Goal: Transaction & Acquisition: Purchase product/service

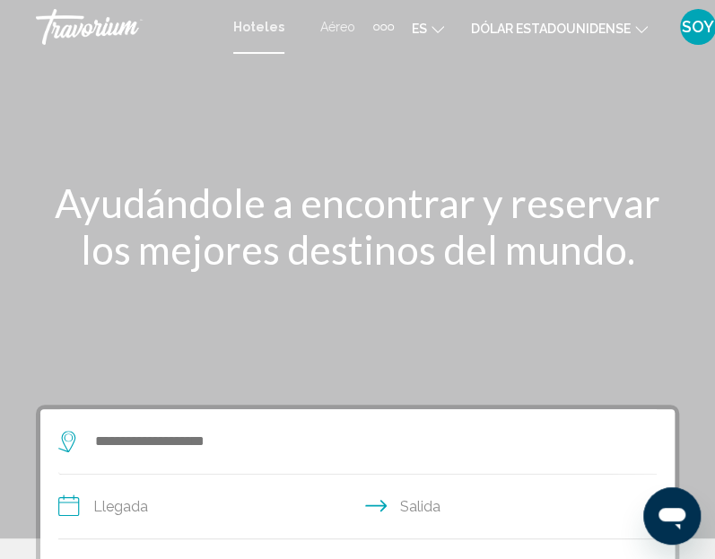
click at [326, 28] on font "Aéreo" at bounding box center [337, 27] width 35 height 14
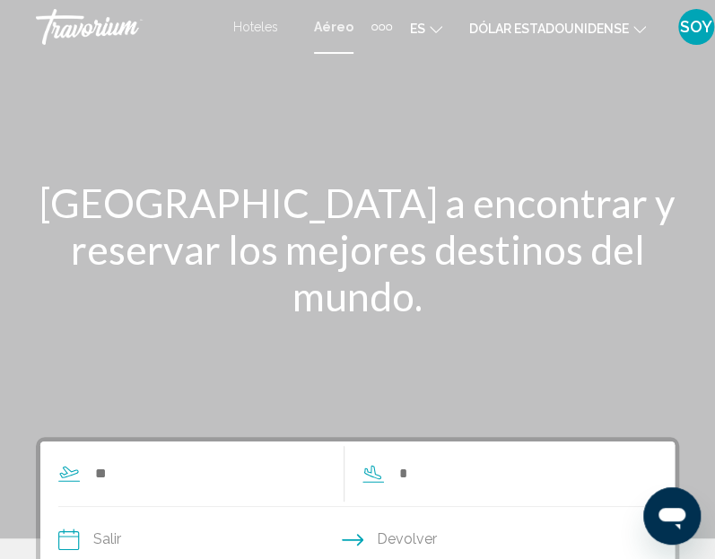
click at [634, 28] on icon "Cambiar moneda" at bounding box center [640, 29] width 13 height 13
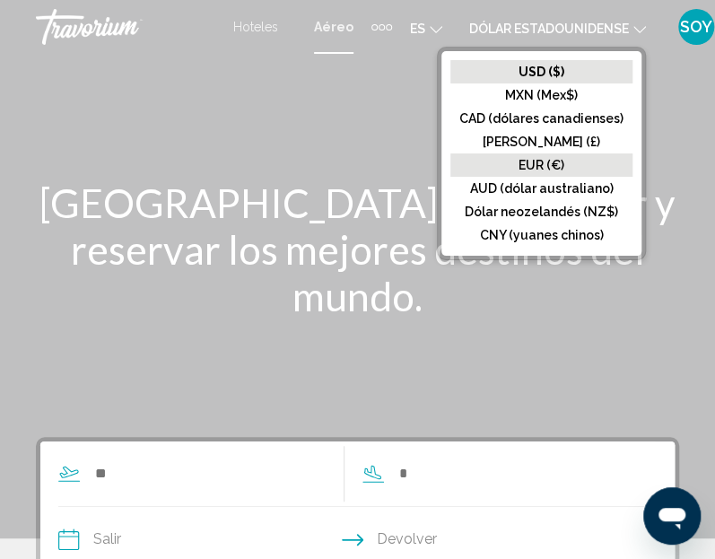
click at [555, 158] on font "EUR (€)" at bounding box center [542, 165] width 46 height 14
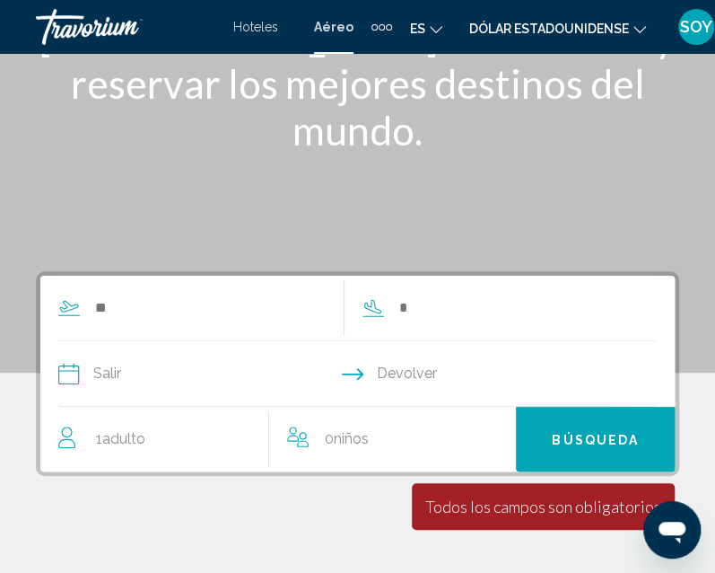
scroll to position [270, 0]
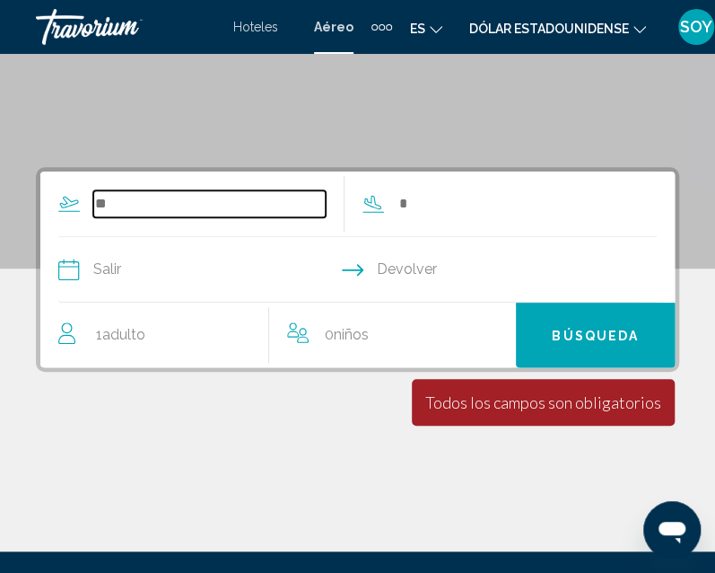
click at [124, 205] on input "Search widget" at bounding box center [209, 203] width 232 height 27
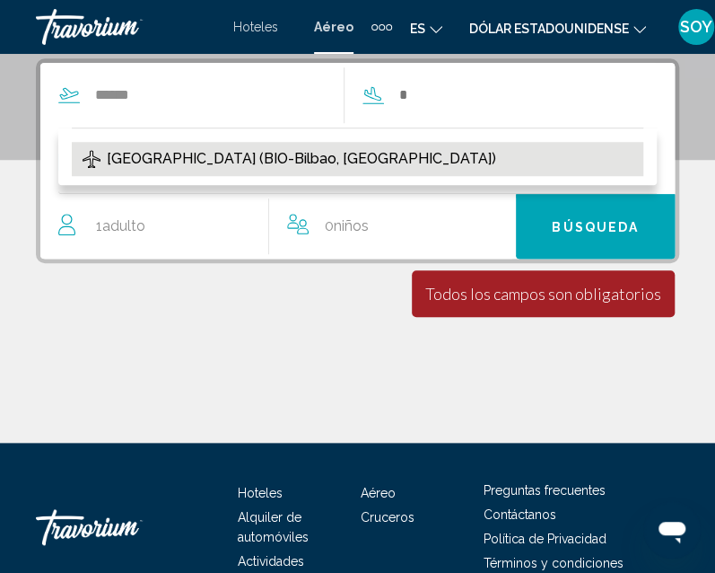
click at [111, 154] on span "[GEOGRAPHIC_DATA] (BIO-Bilbao, [GEOGRAPHIC_DATA])" at bounding box center [301, 158] width 389 height 25
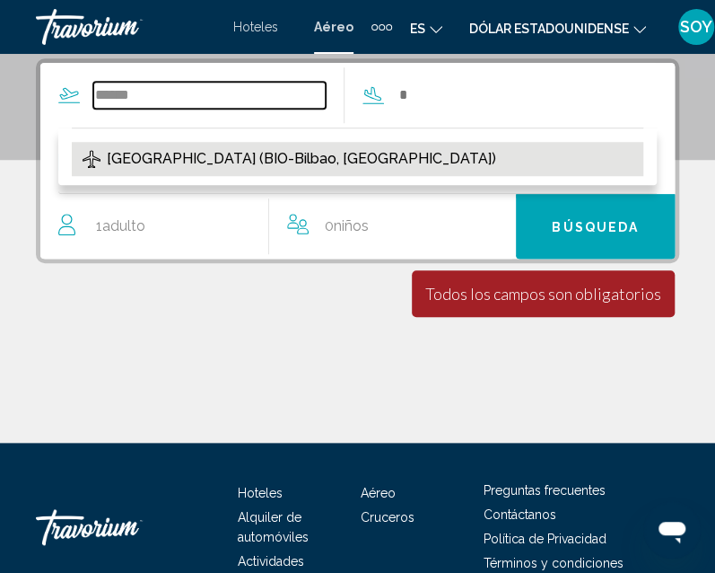
type input "**********"
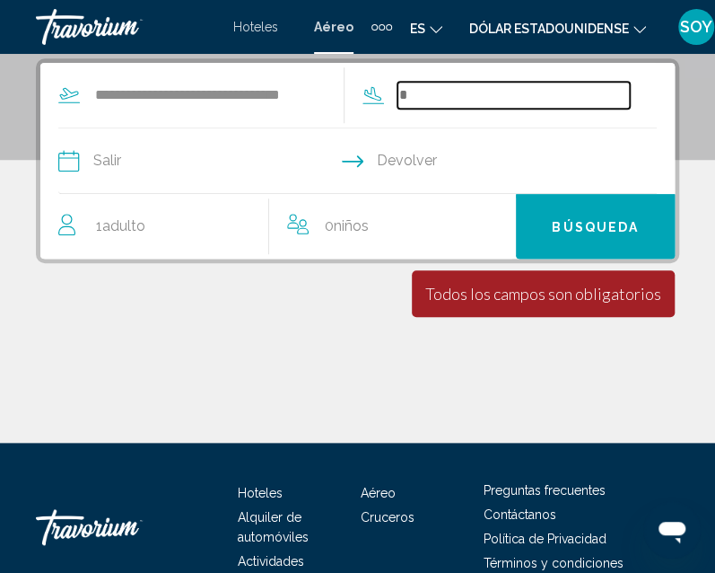
click at [446, 98] on input "Search widget" at bounding box center [514, 95] width 232 height 27
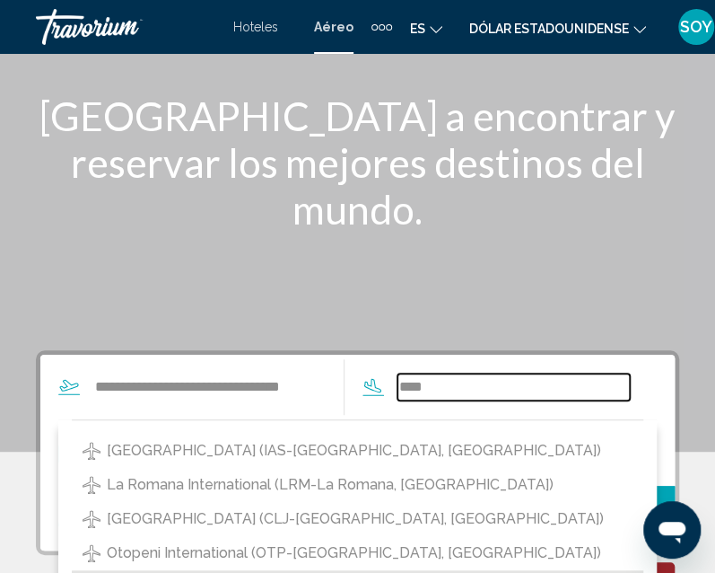
scroll to position [109, 0]
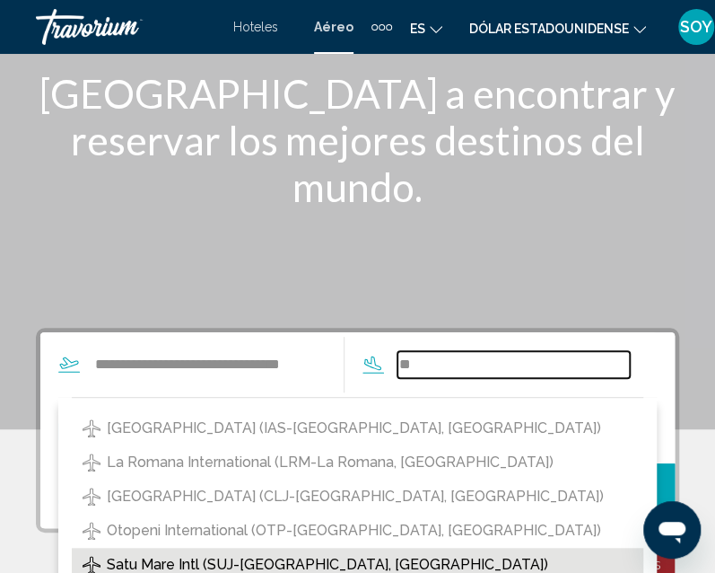
type input "*"
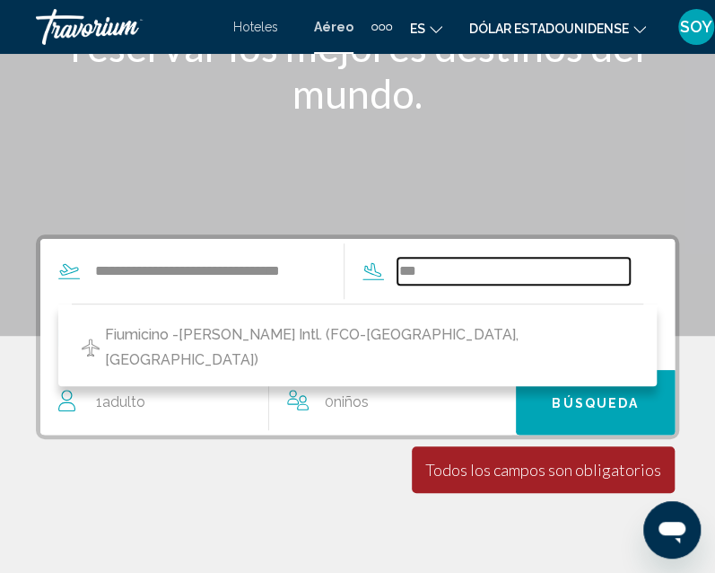
scroll to position [217, 0]
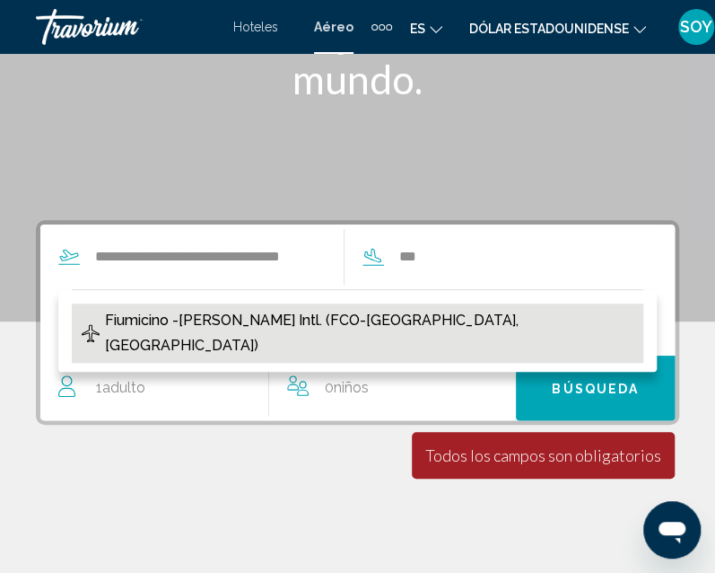
click at [255, 317] on span "Fiumicino -[PERSON_NAME] Intl. (FCO-[GEOGRAPHIC_DATA], [GEOGRAPHIC_DATA])" at bounding box center [369, 333] width 529 height 50
type input "**********"
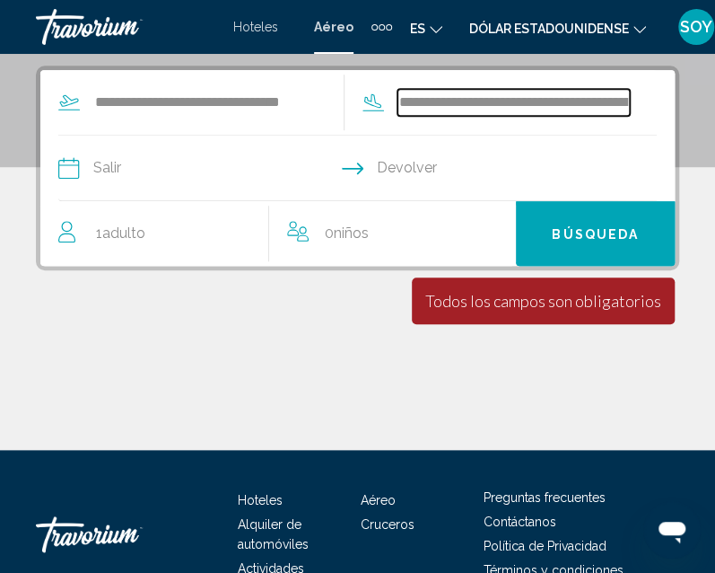
scroll to position [379, 0]
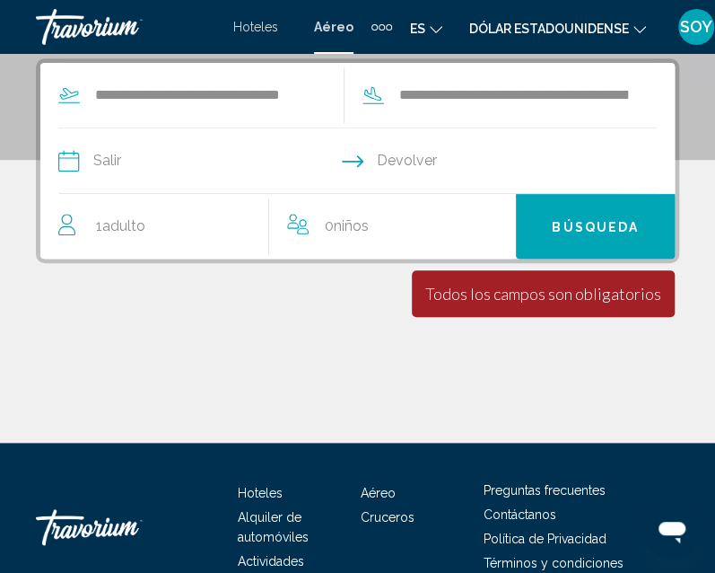
click at [99, 157] on input "Depart date" at bounding box center [207, 163] width 307 height 70
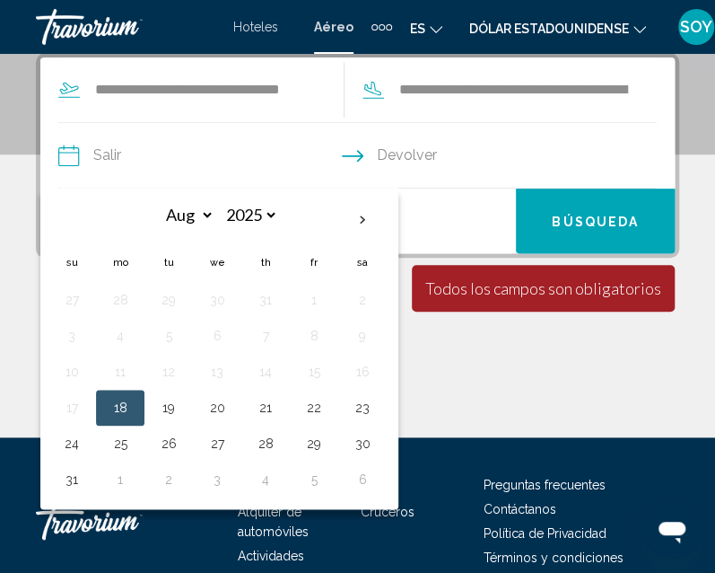
scroll to position [375, 0]
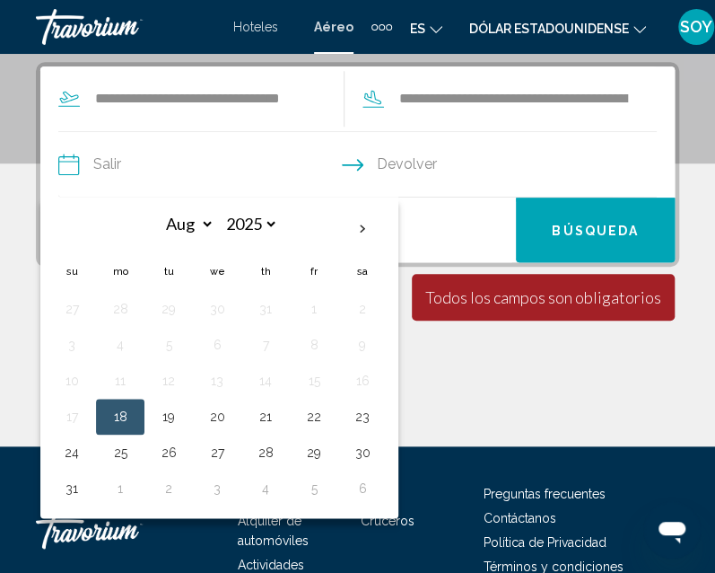
click at [359, 164] on input "Depart date" at bounding box center [207, 167] width 307 height 70
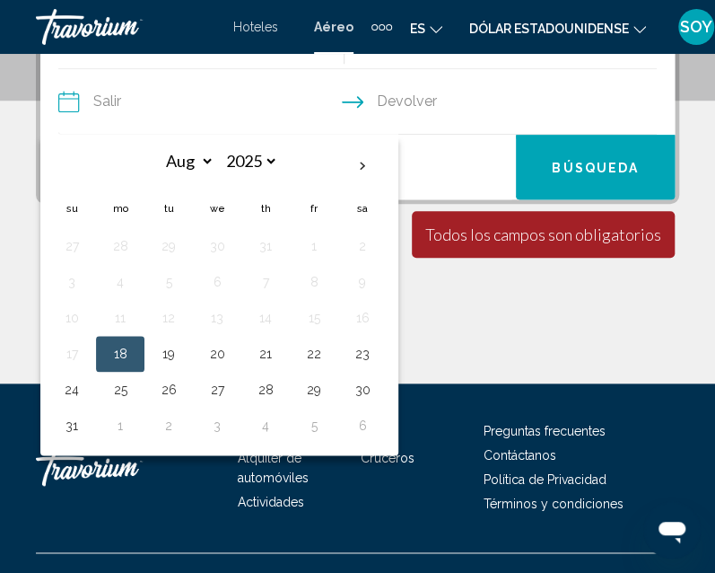
scroll to position [440, 0]
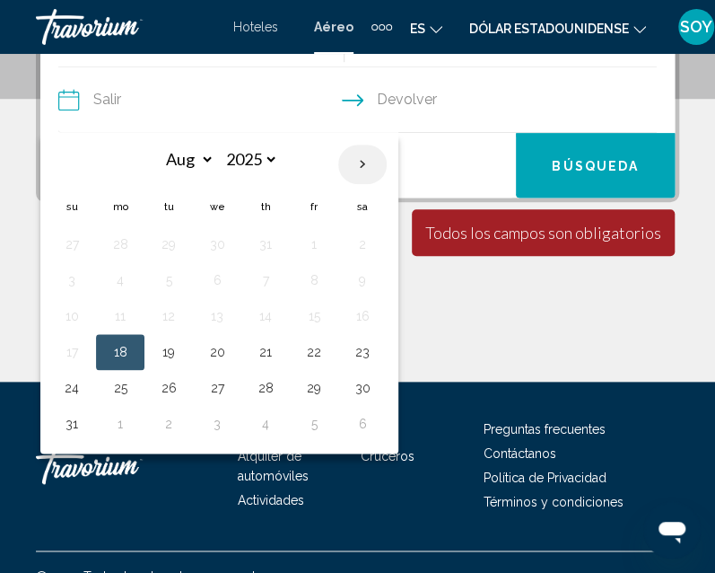
click at [359, 163] on th "Next month" at bounding box center [362, 163] width 48 height 39
select select "*"
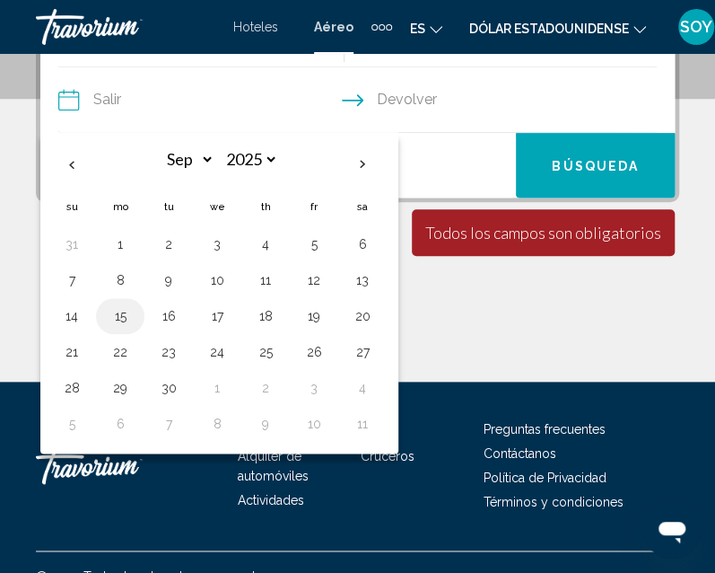
click at [126, 311] on button "15" at bounding box center [120, 315] width 29 height 25
type input "**********"
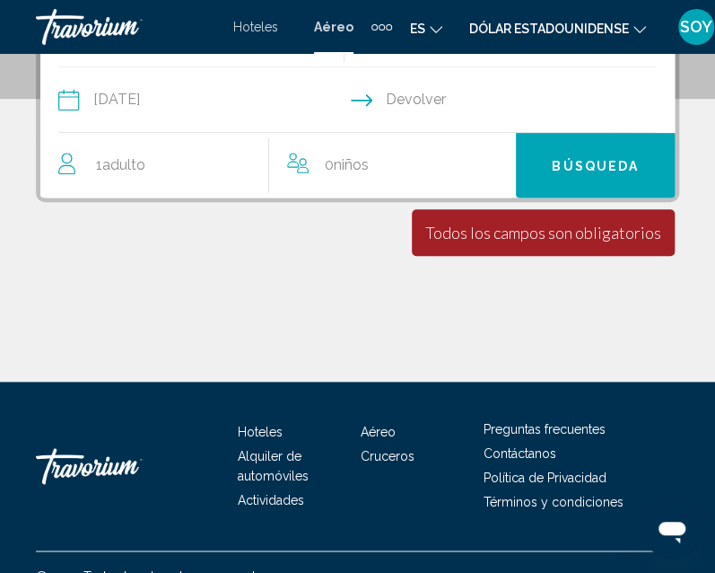
click at [434, 95] on input "Return date" at bounding box center [511, 102] width 307 height 70
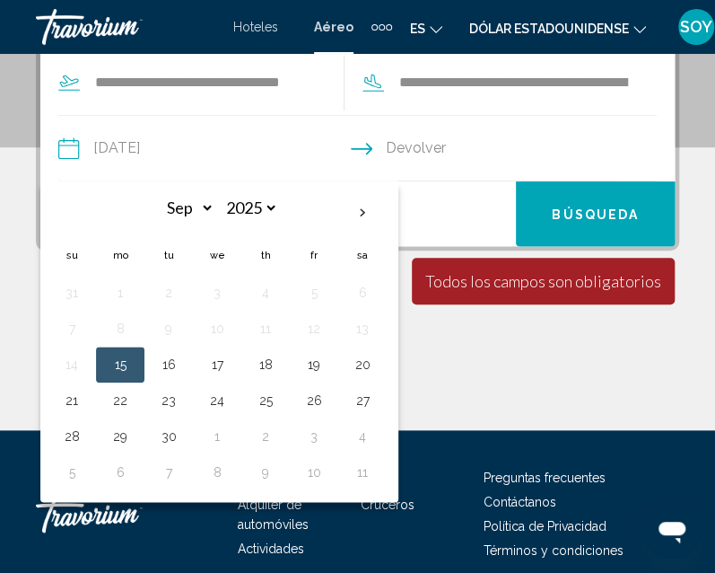
scroll to position [379, 0]
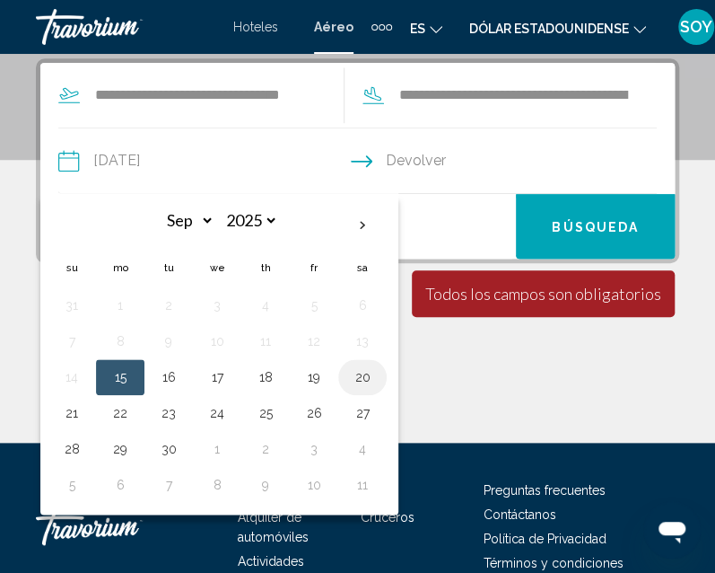
click at [358, 370] on button "20" at bounding box center [362, 376] width 29 height 25
type input "**********"
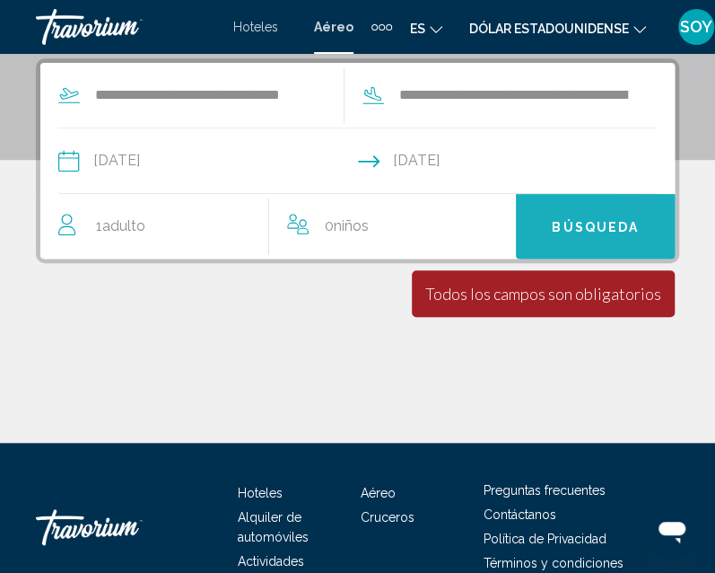
click at [585, 224] on span "Búsqueda" at bounding box center [595, 227] width 87 height 14
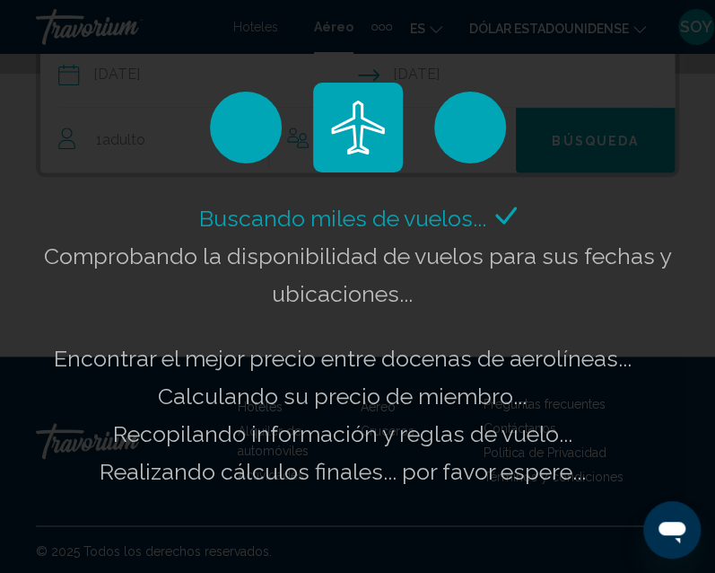
scroll to position [467, 0]
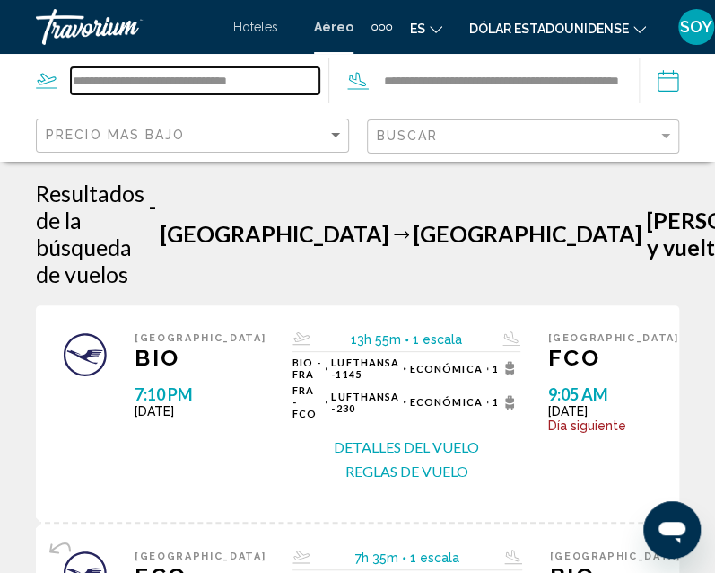
click at [270, 83] on input "**********" at bounding box center [195, 80] width 249 height 27
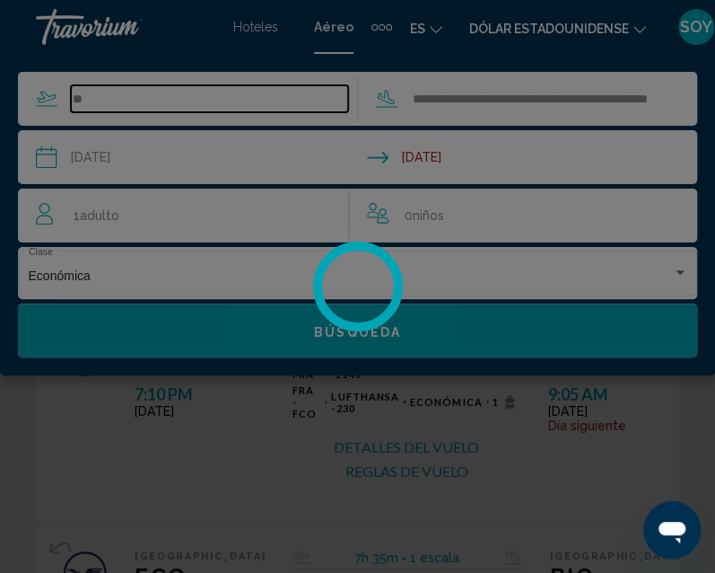
type input "*"
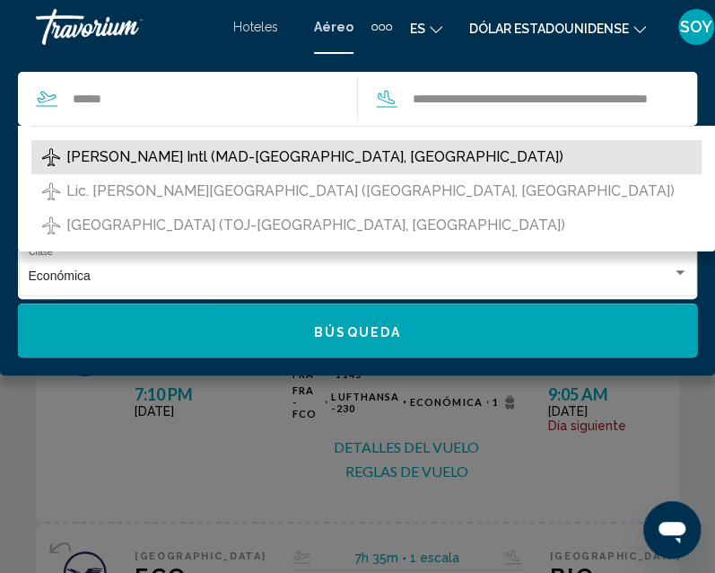
click at [201, 153] on span "[PERSON_NAME] Intl (MAD-[GEOGRAPHIC_DATA], [GEOGRAPHIC_DATA])" at bounding box center [314, 156] width 497 height 25
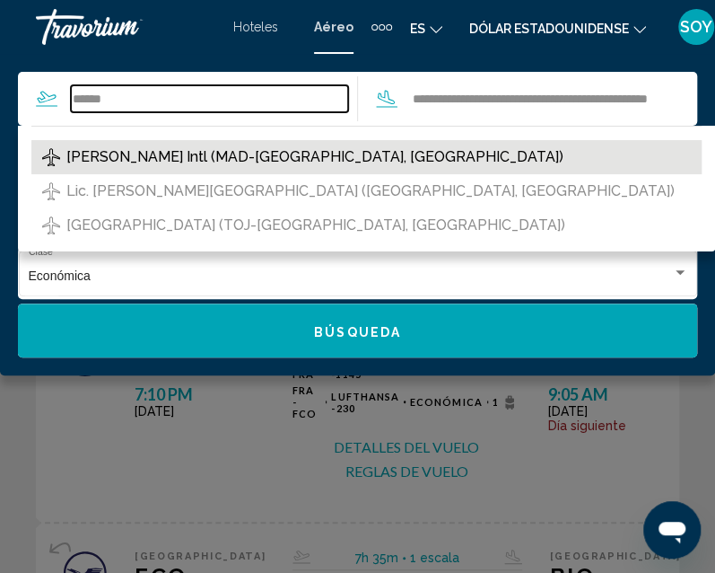
type input "**********"
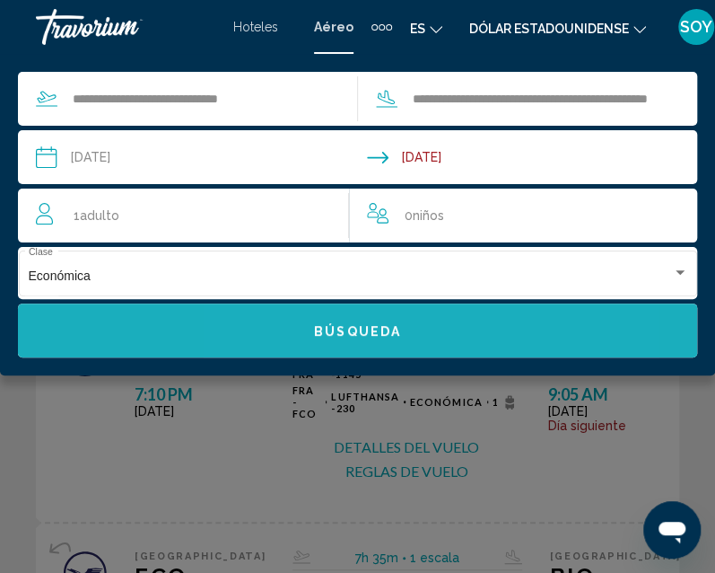
click at [337, 328] on span "Búsqueda" at bounding box center [357, 331] width 87 height 14
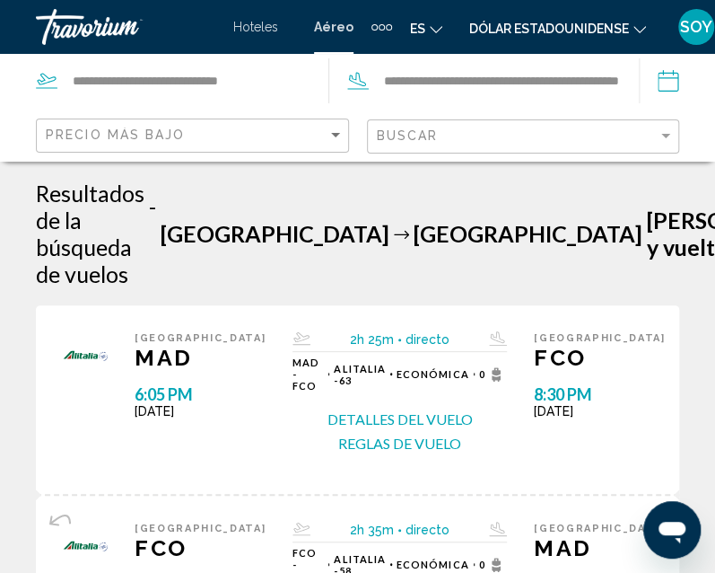
click at [384, 409] on button "Detalles del vuelo" at bounding box center [400, 419] width 145 height 20
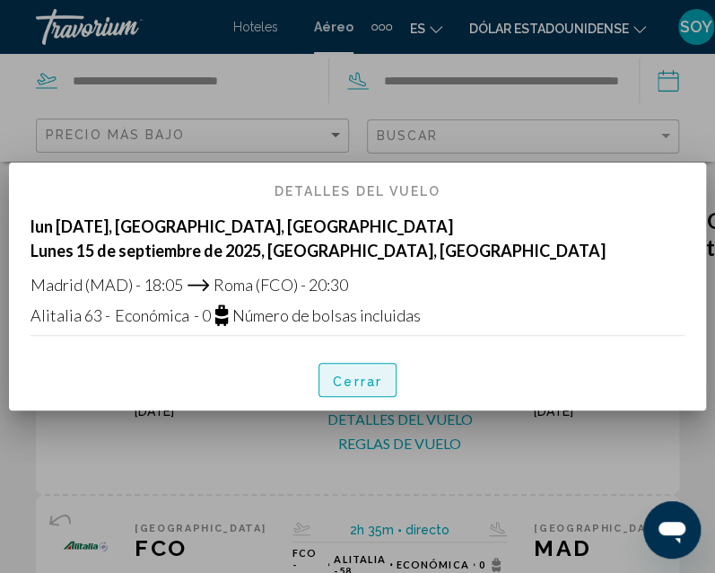
click at [350, 373] on font "Cerrar" at bounding box center [357, 380] width 49 height 14
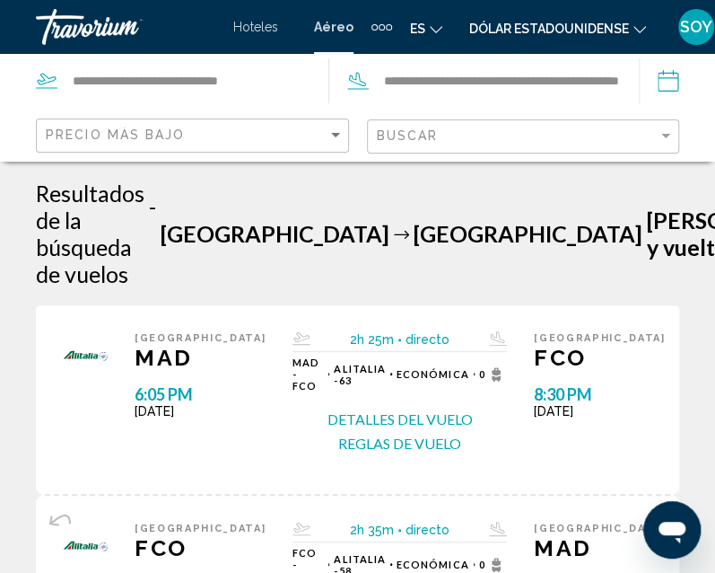
click at [350, 433] on button "Reglas de vuelo" at bounding box center [399, 443] width 123 height 20
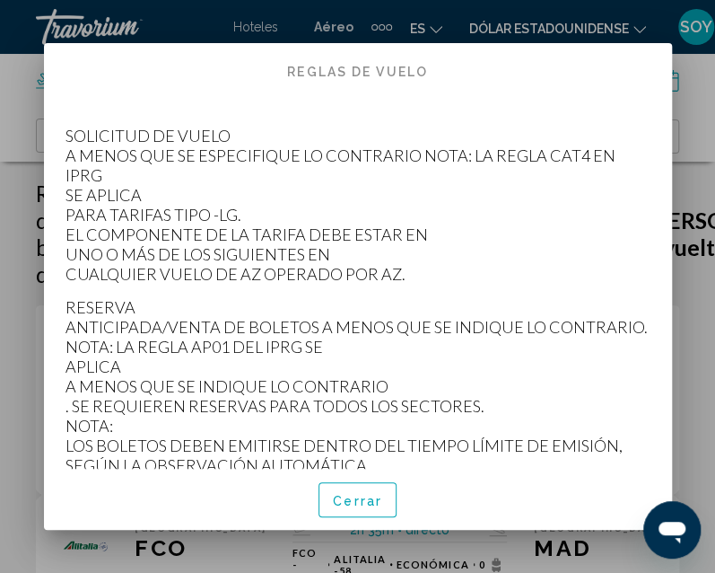
scroll to position [742, 0]
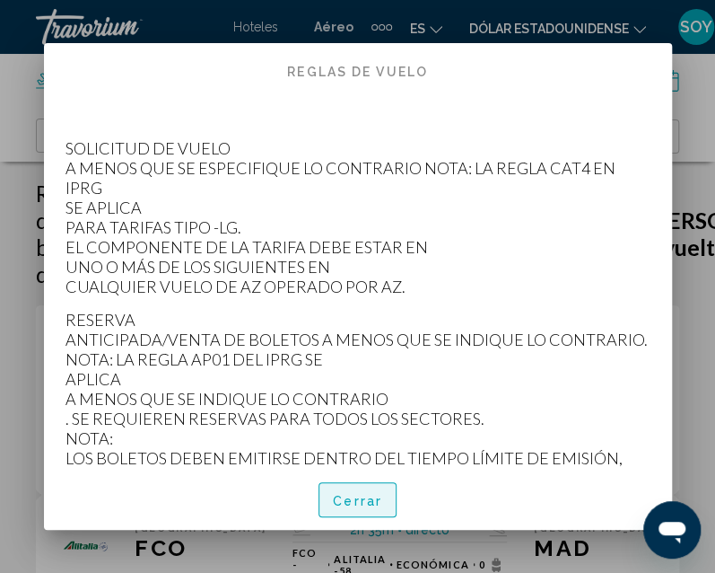
click at [361, 499] on font "Cerrar" at bounding box center [357, 501] width 49 height 14
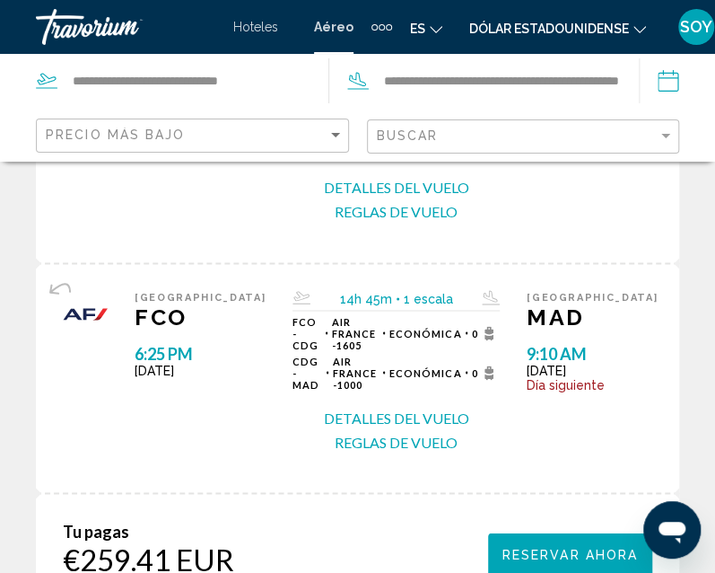
scroll to position [816, 0]
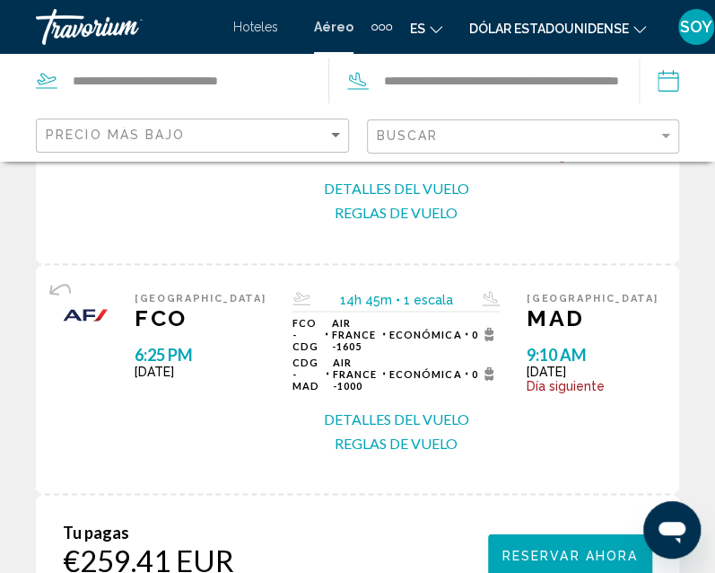
click at [404, 408] on button "Detalles del vuelo" at bounding box center [396, 418] width 145 height 20
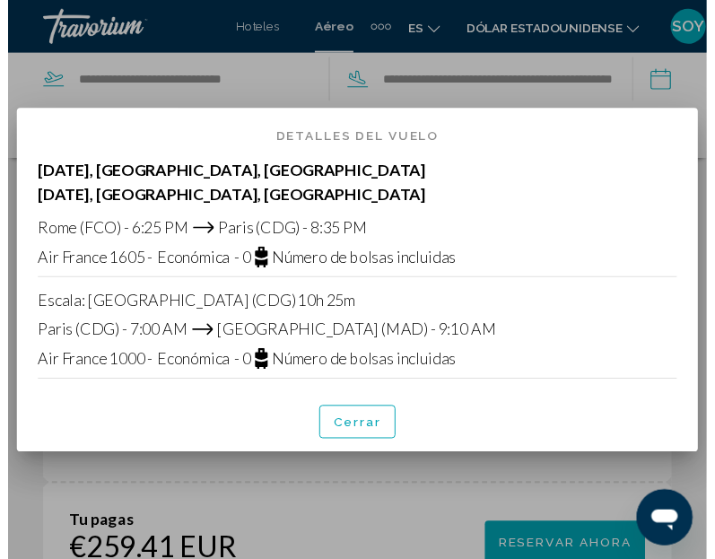
scroll to position [0, 0]
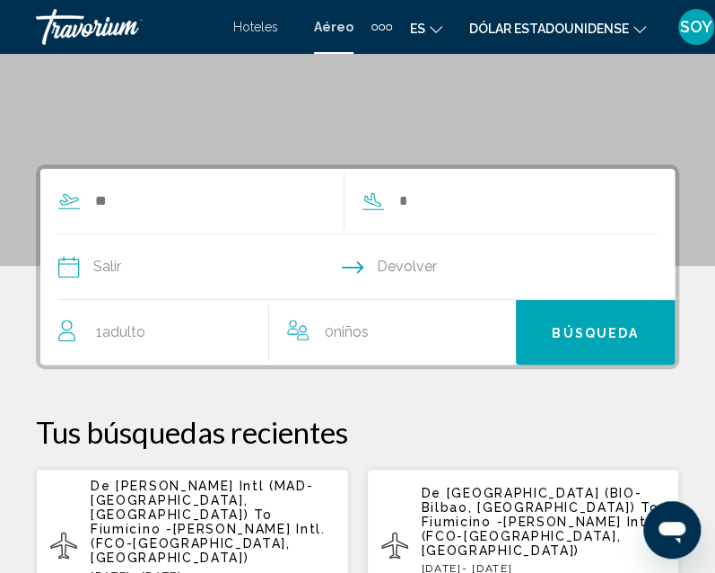
scroll to position [260, 0]
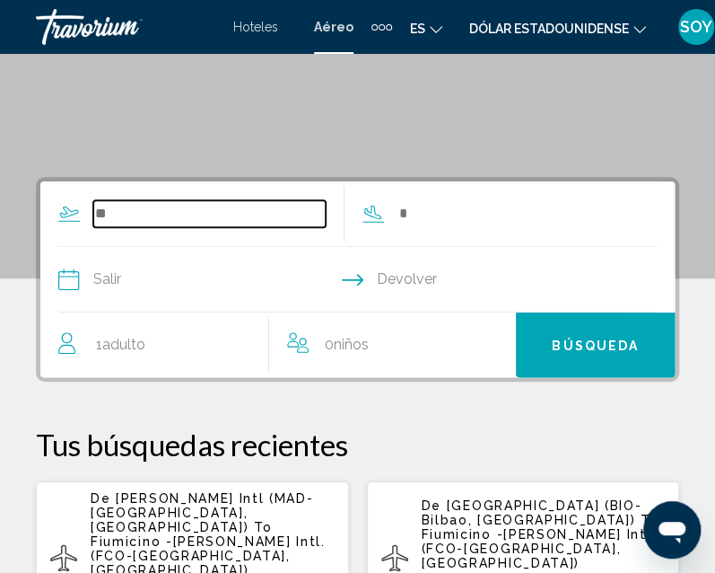
click at [184, 207] on input "Search widget" at bounding box center [209, 213] width 232 height 27
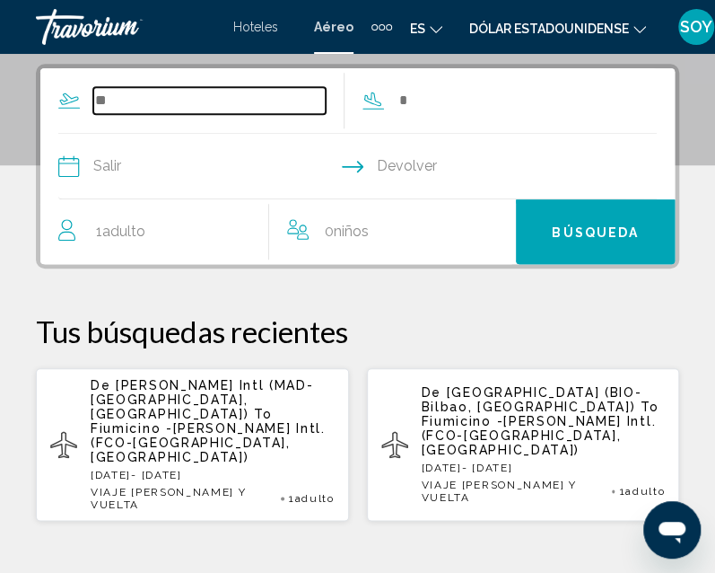
scroll to position [379, 0]
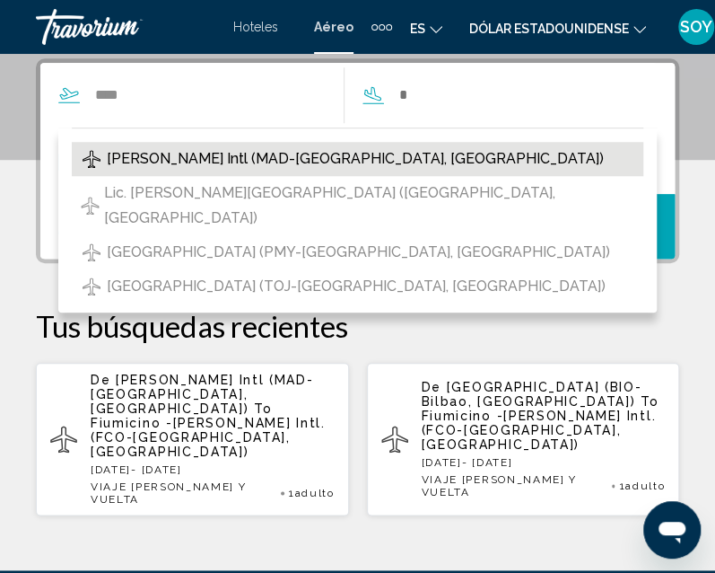
click at [192, 159] on span "[PERSON_NAME] Intl (MAD-[GEOGRAPHIC_DATA], [GEOGRAPHIC_DATA])" at bounding box center [355, 158] width 497 height 25
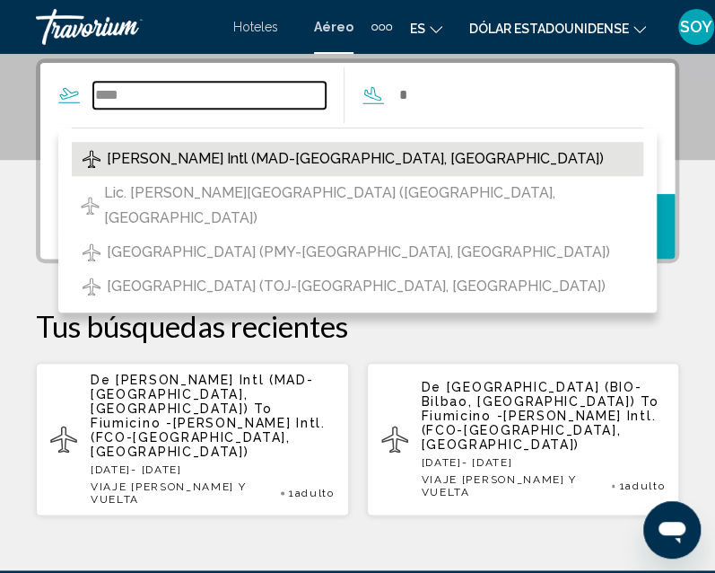
type input "**********"
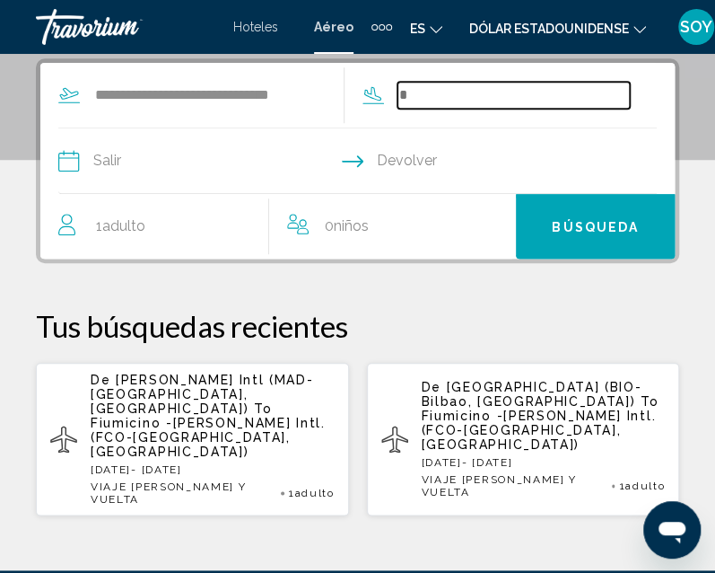
click at [417, 101] on input "Search widget" at bounding box center [514, 95] width 232 height 27
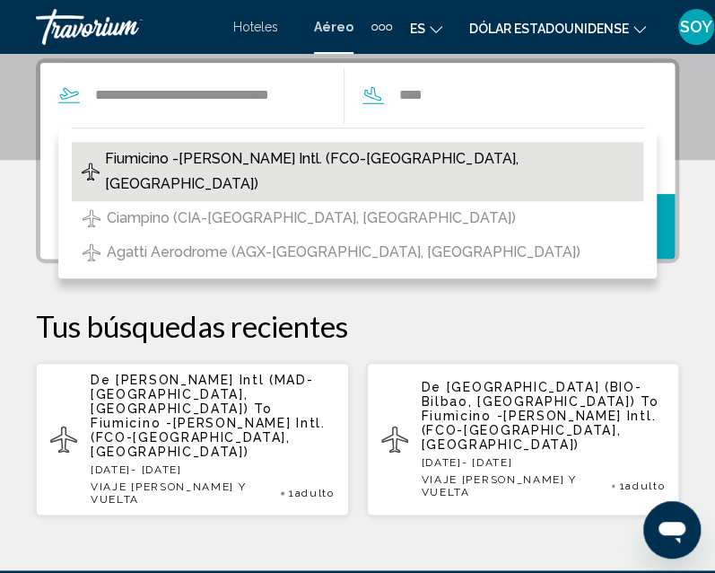
click at [337, 156] on span "Fiumicino -[PERSON_NAME] Intl. (FCO-[GEOGRAPHIC_DATA], [GEOGRAPHIC_DATA])" at bounding box center [369, 171] width 529 height 50
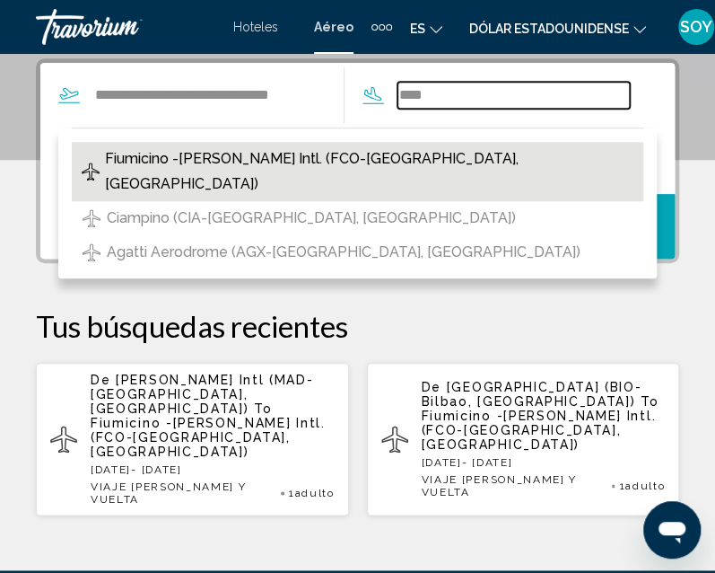
type input "**********"
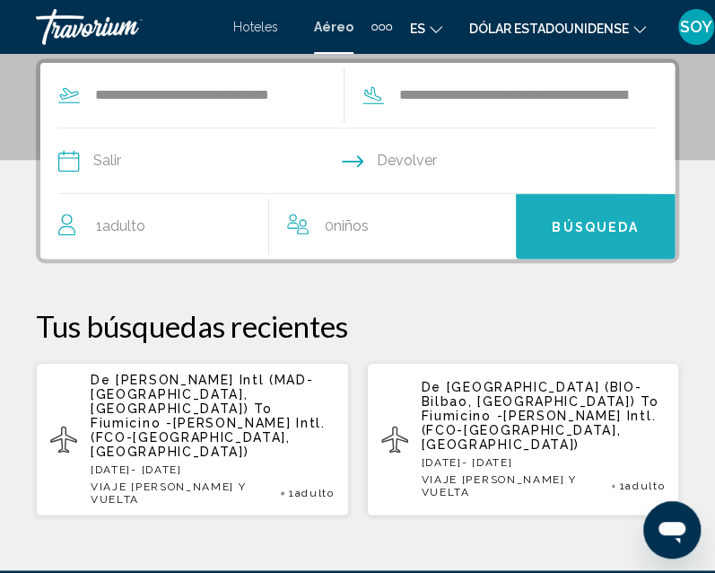
click at [574, 223] on span "Búsqueda" at bounding box center [595, 227] width 87 height 14
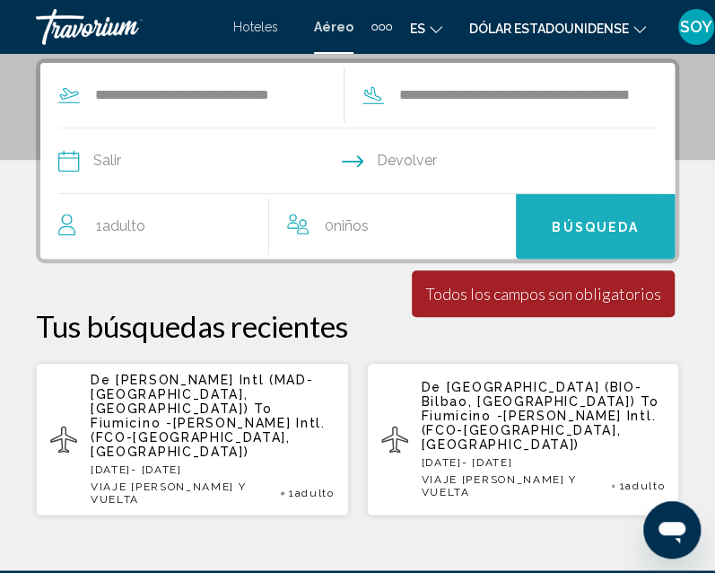
click at [574, 223] on span "Búsqueda" at bounding box center [595, 227] width 87 height 14
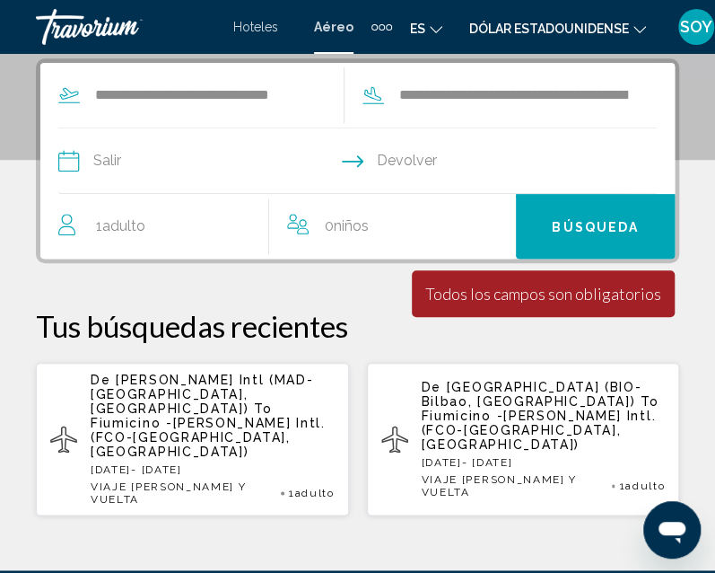
click at [126, 164] on input "Depart date" at bounding box center [207, 163] width 307 height 70
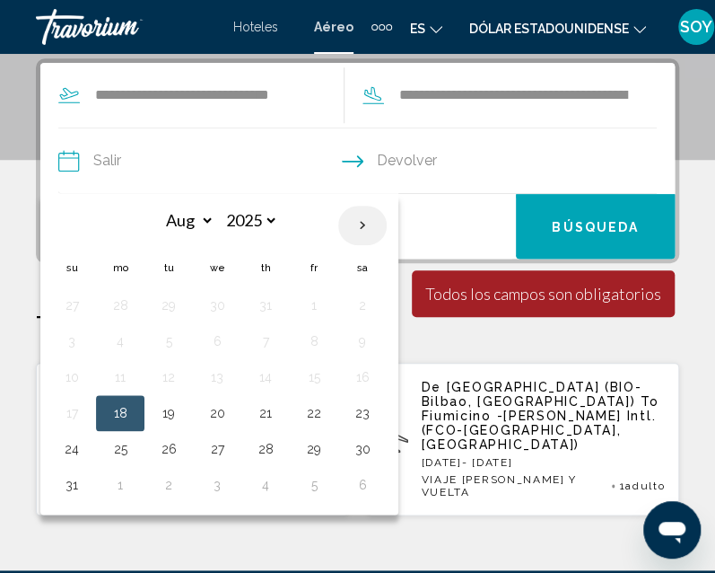
click at [348, 229] on th "Next month" at bounding box center [362, 224] width 48 height 39
select select "*"
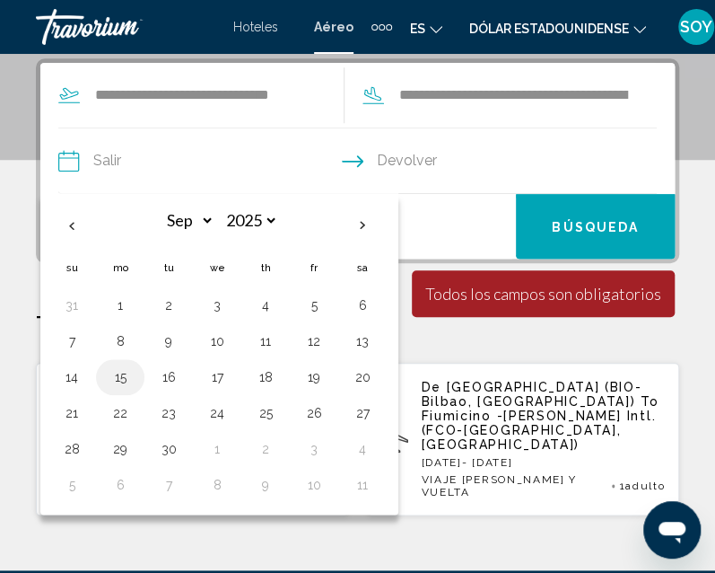
click at [111, 376] on button "15" at bounding box center [120, 376] width 29 height 25
type input "**********"
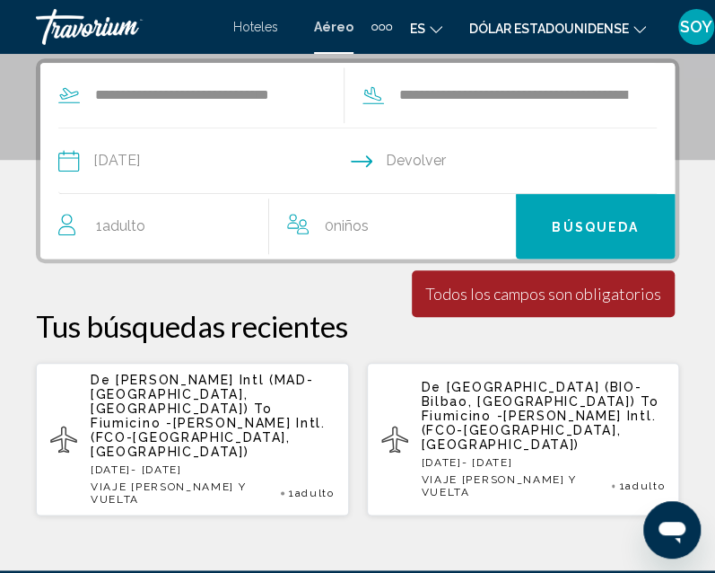
click at [415, 162] on input "Return date" at bounding box center [511, 163] width 307 height 70
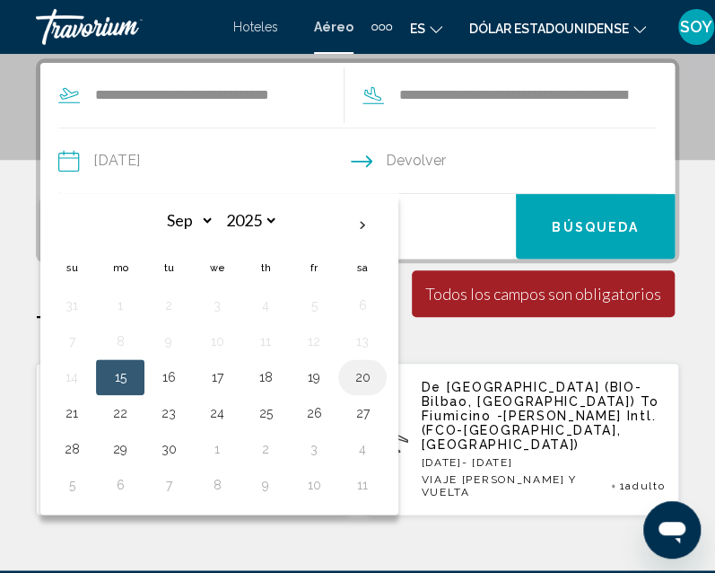
click at [361, 374] on button "20" at bounding box center [362, 376] width 29 height 25
type input "**********"
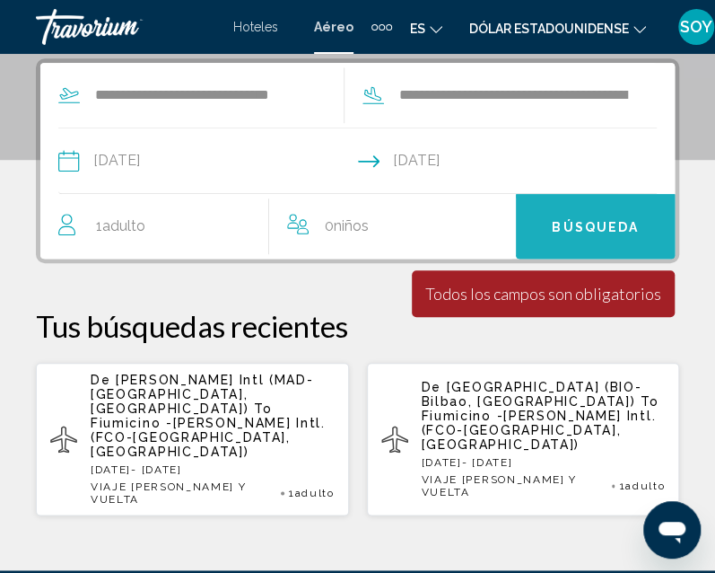
click at [587, 223] on span "Búsqueda" at bounding box center [595, 227] width 87 height 14
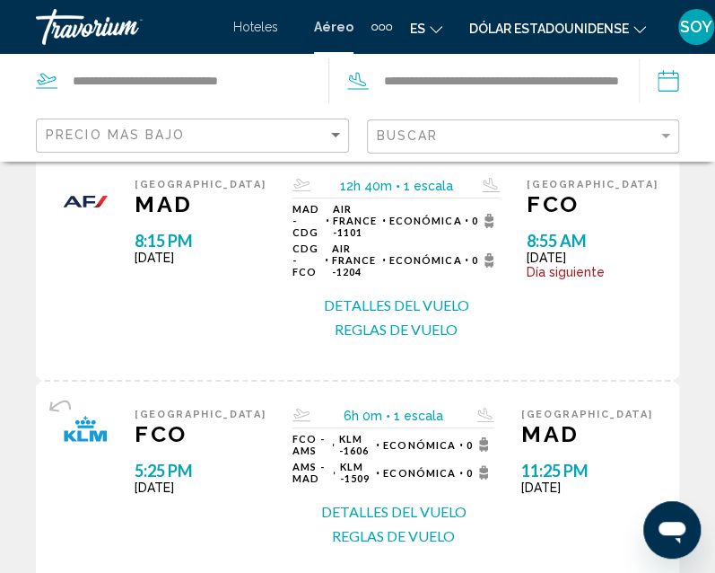
scroll to position [1949, 0]
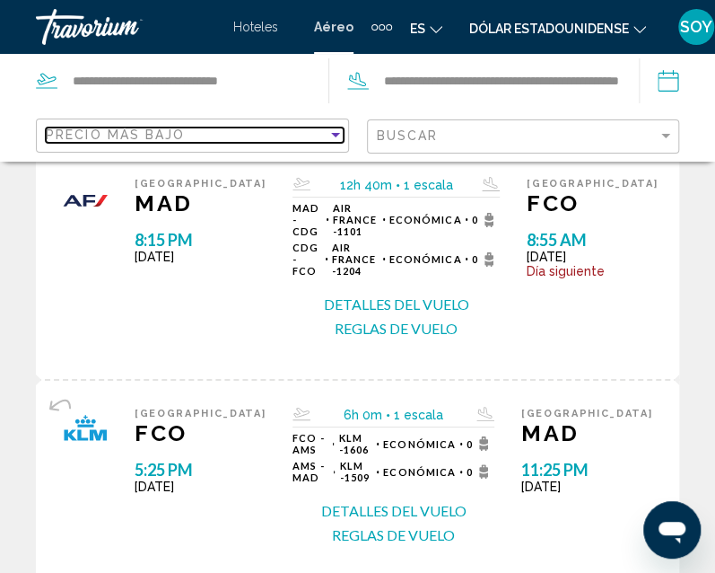
click at [336, 133] on div "Sort by" at bounding box center [335, 135] width 9 height 4
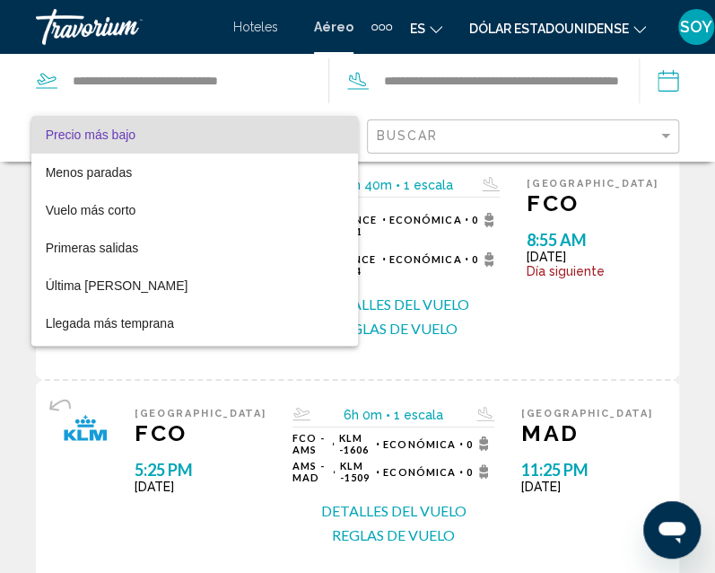
click at [330, 134] on mat-option "Precio más bajo" at bounding box center [194, 135] width 327 height 38
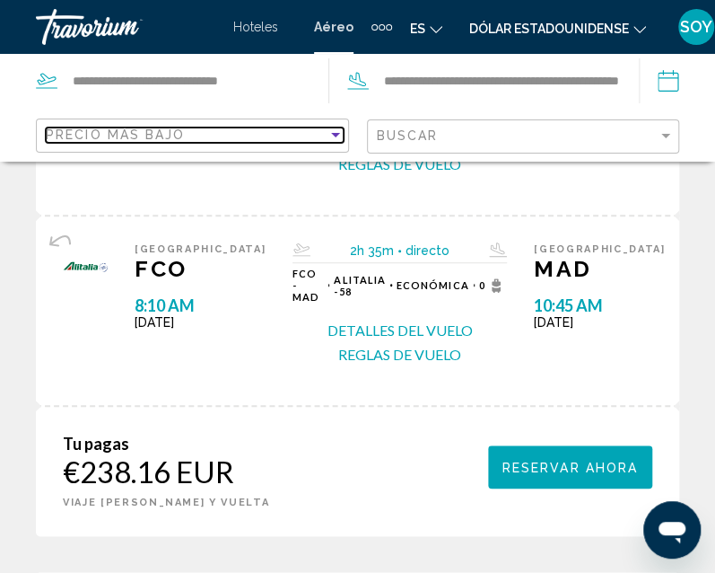
scroll to position [278, 0]
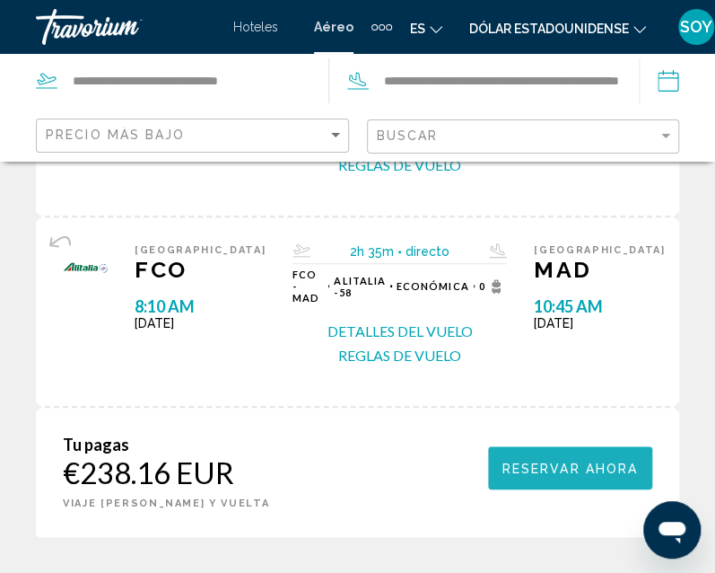
click at [556, 461] on span "Reservar ahora" at bounding box center [571, 468] width 136 height 14
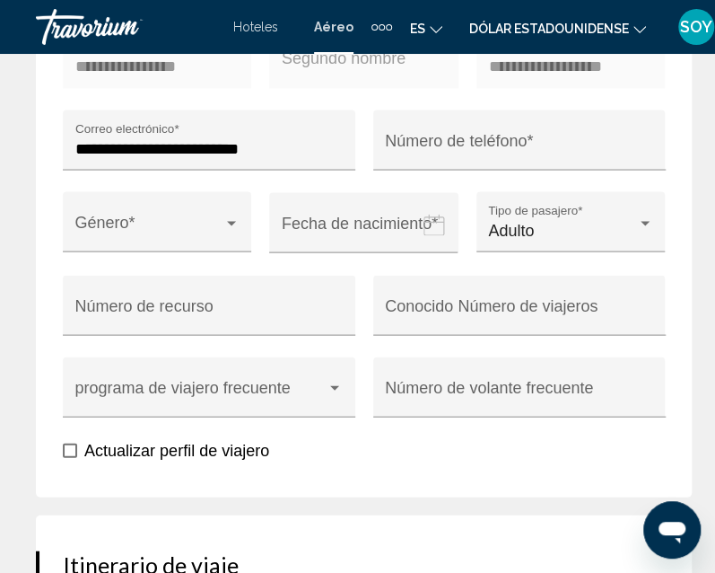
scroll to position [997, 0]
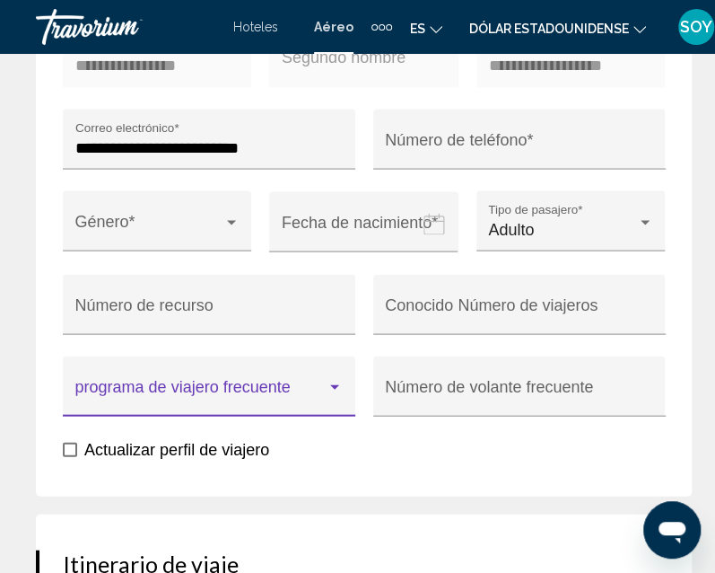
click at [330, 389] on div "Contenido principal" at bounding box center [334, 386] width 9 height 4
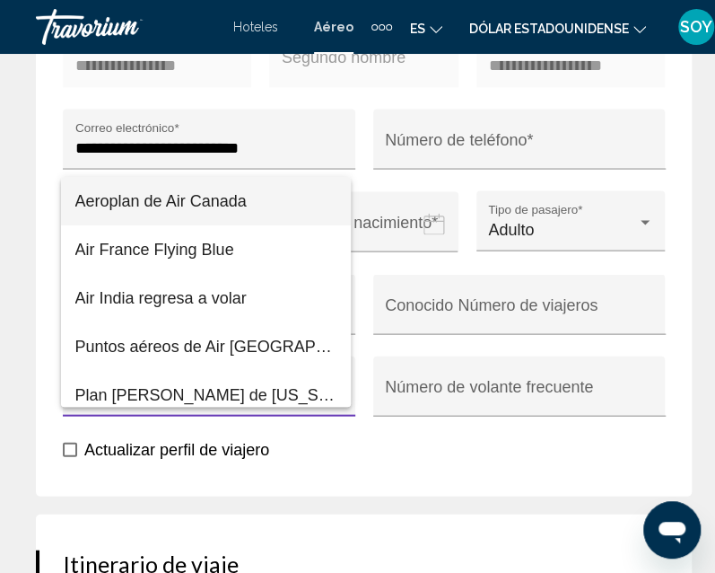
click at [701, 320] on div at bounding box center [357, 286] width 715 height 573
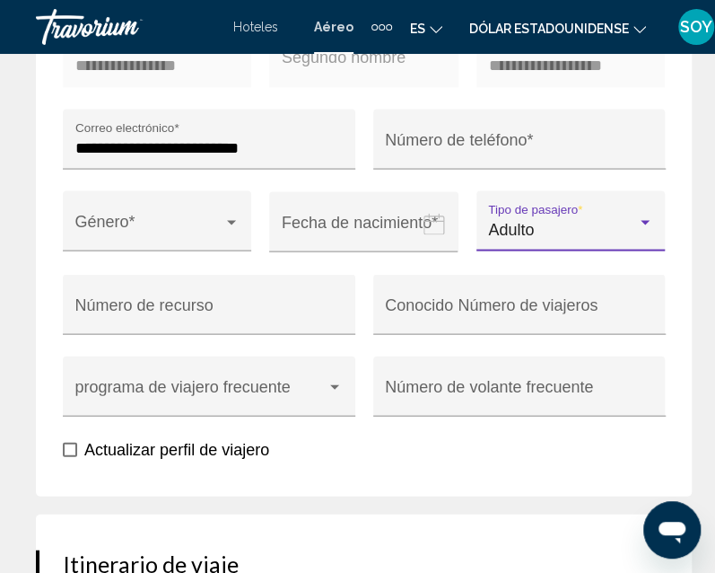
click at [637, 229] on div "Contenido principal" at bounding box center [645, 221] width 16 height 14
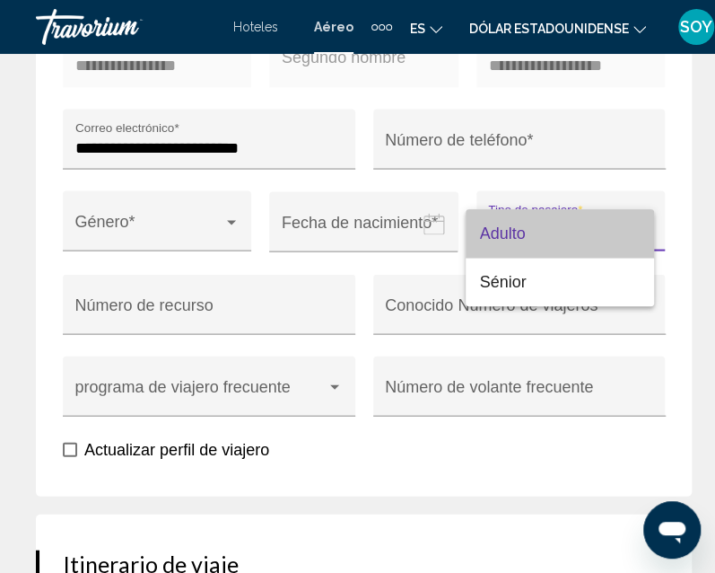
click at [635, 232] on span "Adulto" at bounding box center [560, 233] width 161 height 48
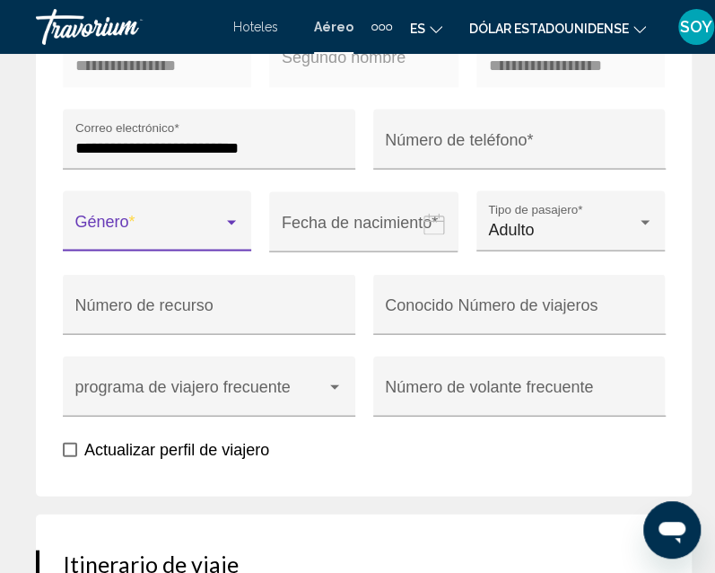
click at [232, 229] on div "Contenido principal" at bounding box center [231, 221] width 16 height 14
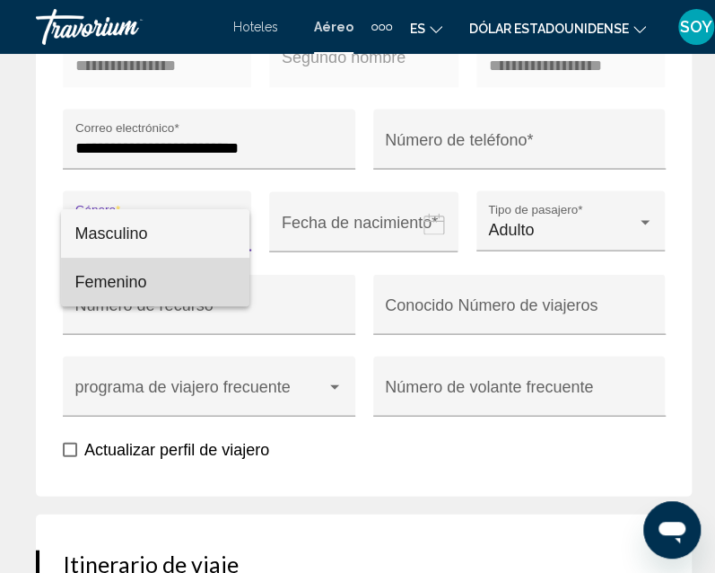
click at [145, 279] on font "Femenino" at bounding box center [111, 282] width 72 height 18
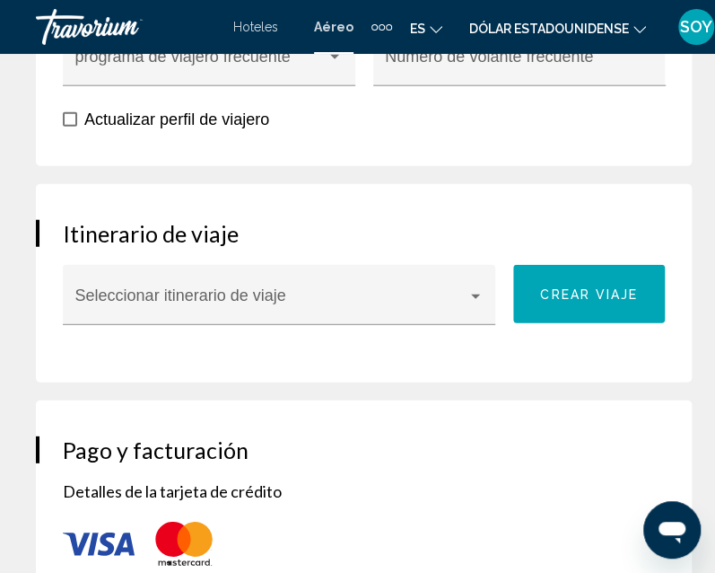
scroll to position [1327, 0]
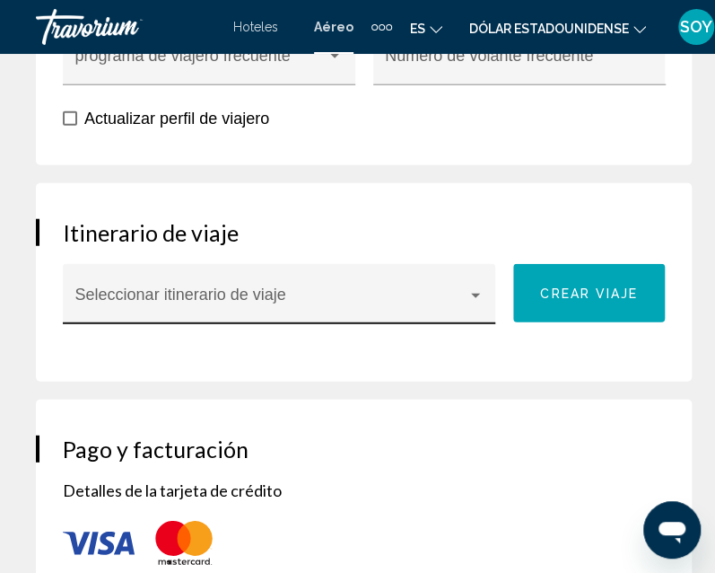
click at [471, 298] on div "Contenido principal" at bounding box center [475, 295] width 9 height 4
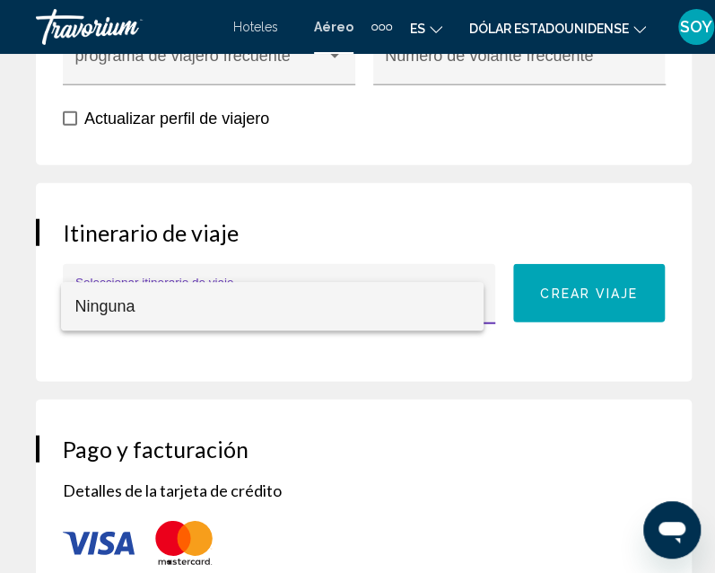
click at [531, 302] on div at bounding box center [357, 286] width 715 height 573
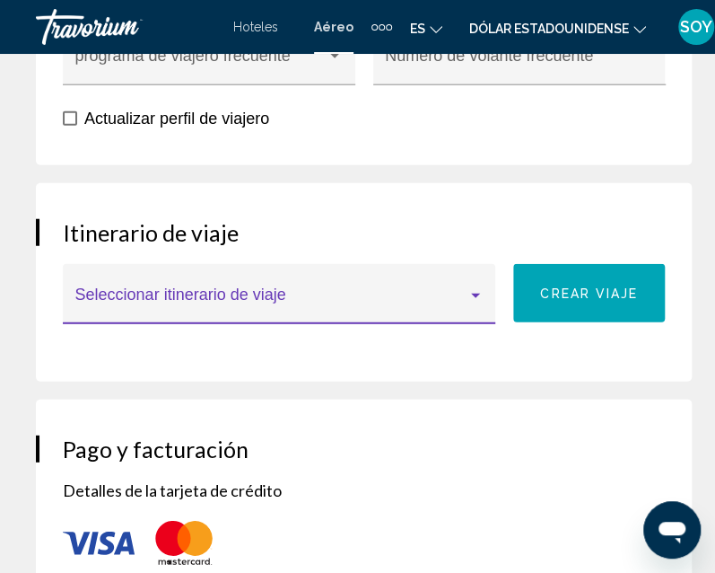
click at [468, 295] on div "Contenido principal" at bounding box center [476, 295] width 16 height 14
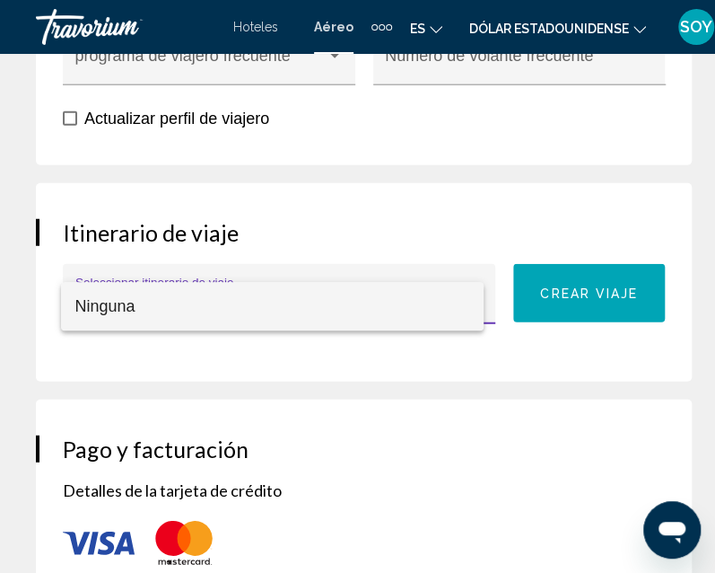
click at [572, 297] on div at bounding box center [357, 286] width 715 height 573
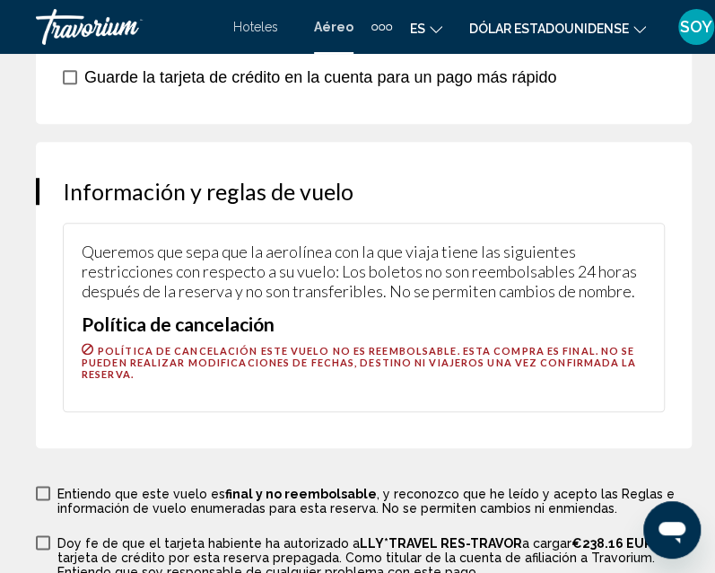
scroll to position [2447, 0]
